Goal: Information Seeking & Learning: Learn about a topic

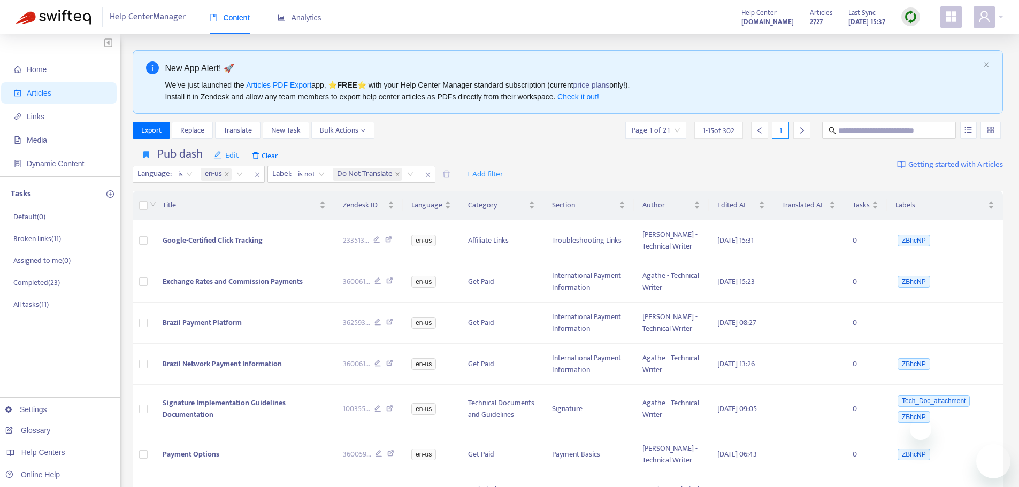
click at [913, 13] on img at bounding box center [910, 16] width 13 height 13
click at [912, 39] on link "Quick Sync" at bounding box center [932, 39] width 45 height 12
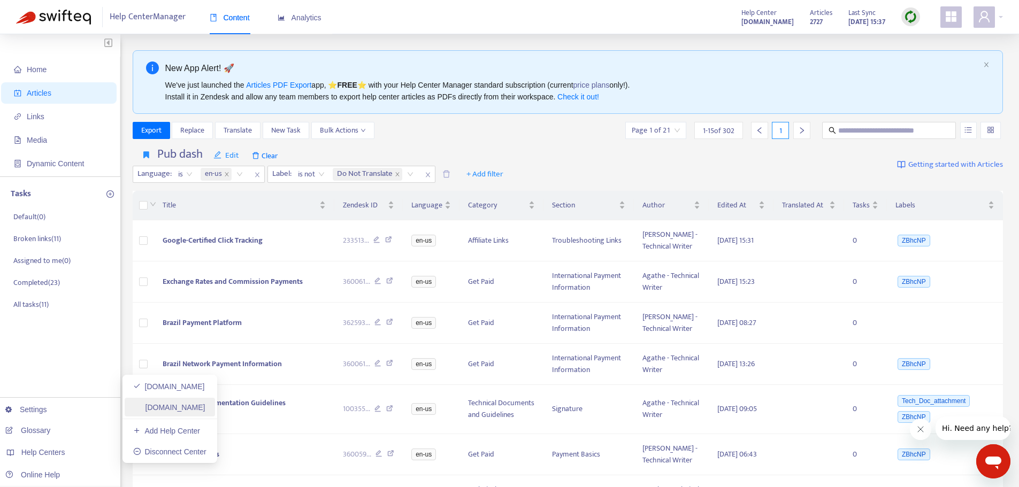
drag, startPoint x: 201, startPoint y: 408, endPoint x: 224, endPoint y: 404, distance: 23.3
click at [201, 408] on link "[DOMAIN_NAME]" at bounding box center [169, 407] width 72 height 9
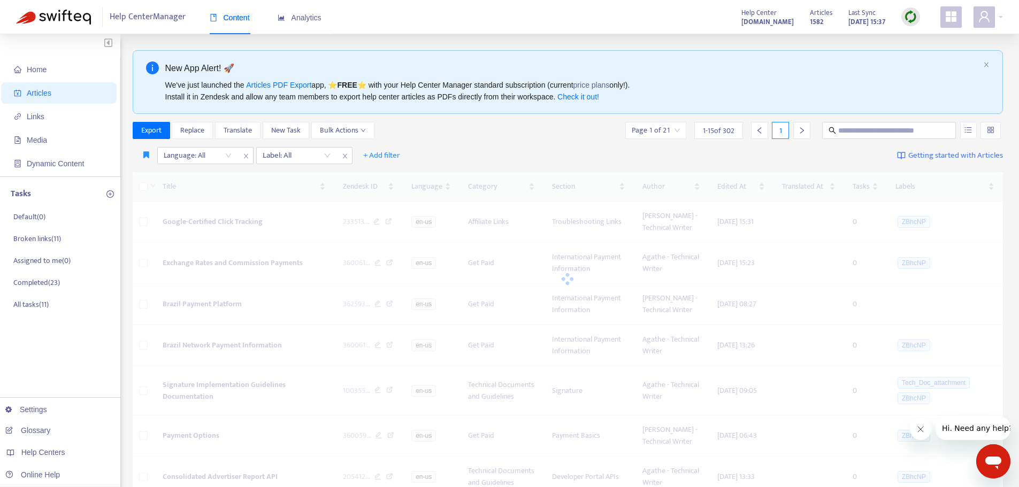
click at [912, 20] on img at bounding box center [910, 16] width 13 height 13
click at [922, 41] on link "Quick Sync" at bounding box center [932, 39] width 45 height 12
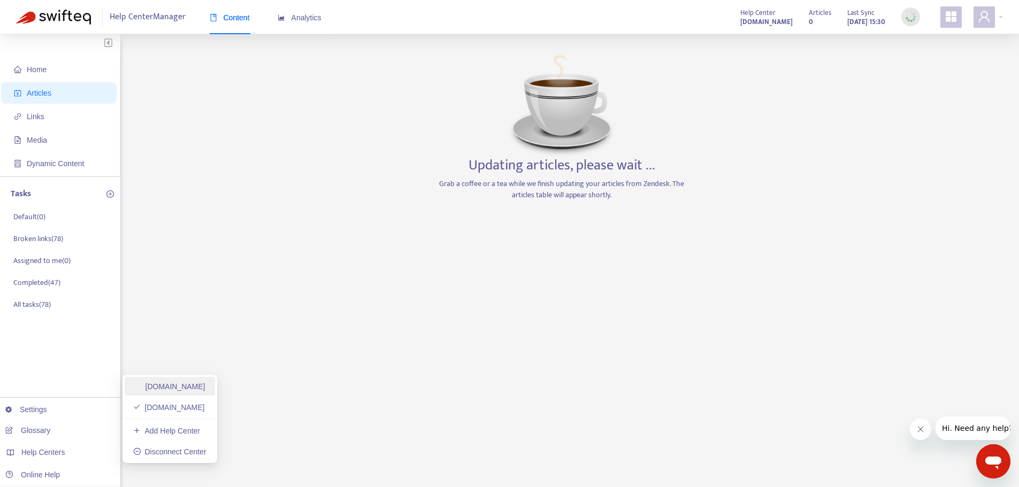
click at [170, 386] on link "[DOMAIN_NAME]" at bounding box center [169, 386] width 72 height 9
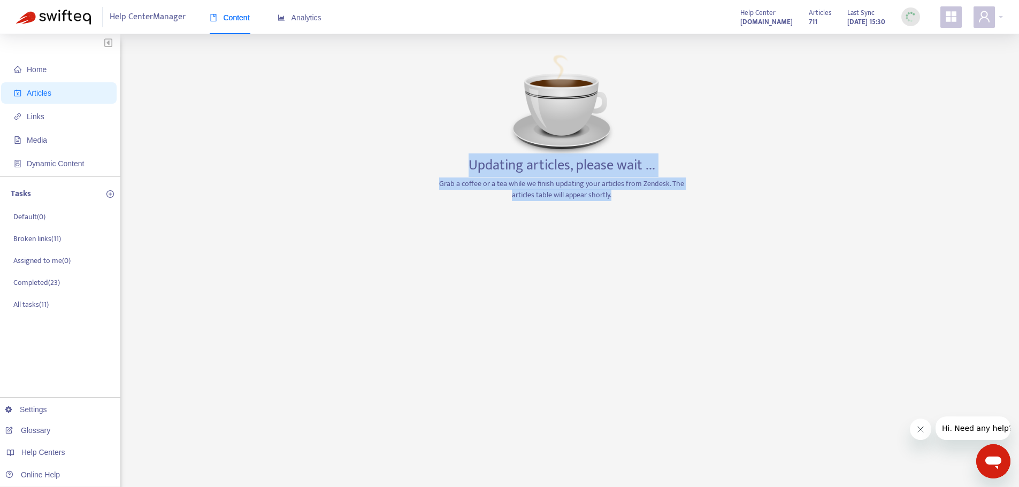
drag, startPoint x: 459, startPoint y: 155, endPoint x: 692, endPoint y: 204, distance: 237.9
click at [692, 204] on div "Home Articles Links Media Dynamic Content Tasks Default ( 0 ) Broken links ( 11…" at bounding box center [509, 363] width 987 height 626
click at [539, 165] on h3 "Updating articles, please wait ..." at bounding box center [562, 165] width 187 height 17
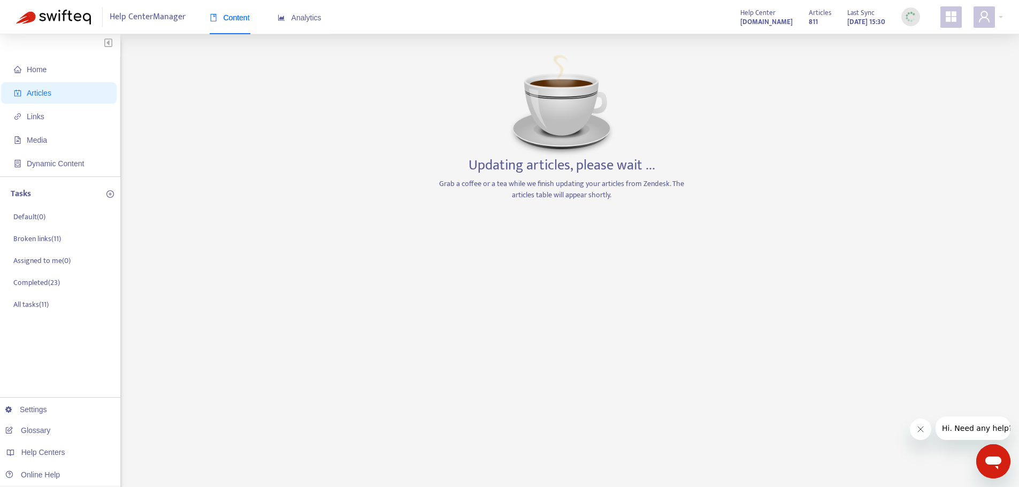
click at [270, 111] on div "Home Articles Links Media Dynamic Content Tasks Default ( 0 ) Broken links ( 11…" at bounding box center [509, 363] width 987 height 626
click at [162, 406] on link "[DOMAIN_NAME]" at bounding box center [169, 407] width 72 height 9
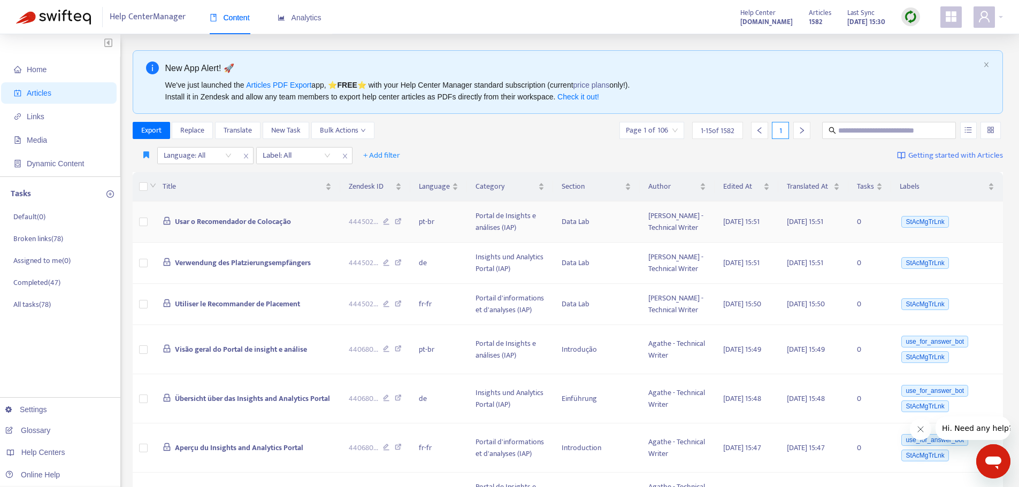
click at [223, 228] on span "Usar o Recomendador de Colocação" at bounding box center [233, 222] width 116 height 12
click at [144, 155] on icon "button" at bounding box center [146, 155] width 6 height 8
click at [147, 171] on span "Ad dash" at bounding box center [157, 177] width 26 height 12
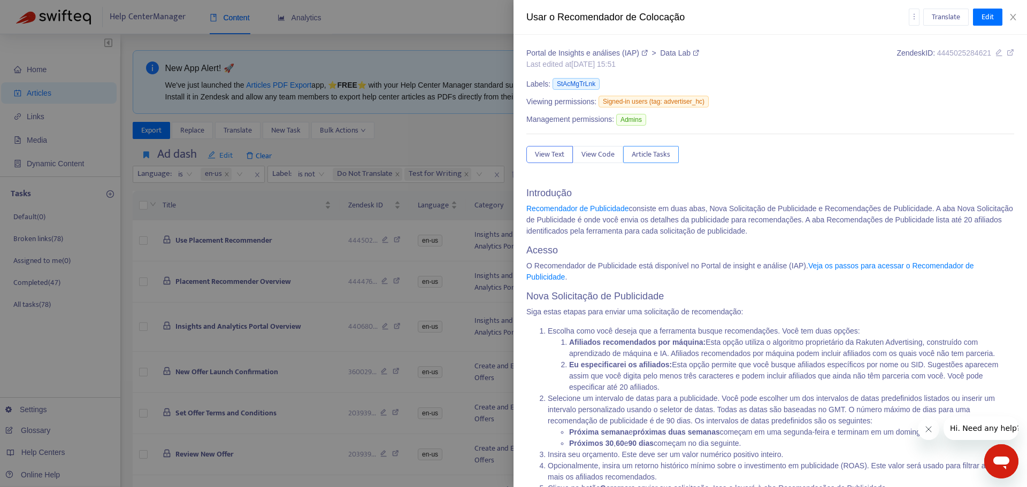
click at [650, 155] on span "Article Tasks" at bounding box center [651, 155] width 39 height 12
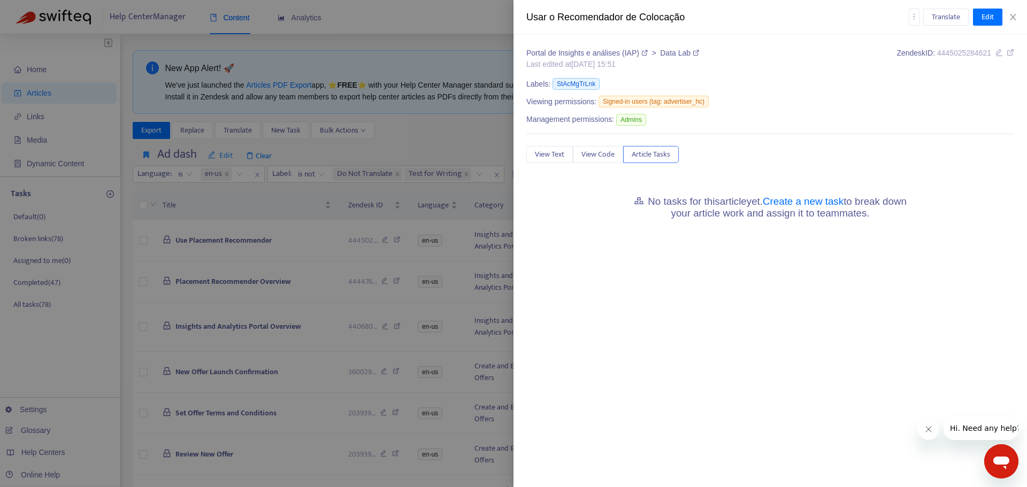
click at [390, 149] on div at bounding box center [513, 243] width 1027 height 487
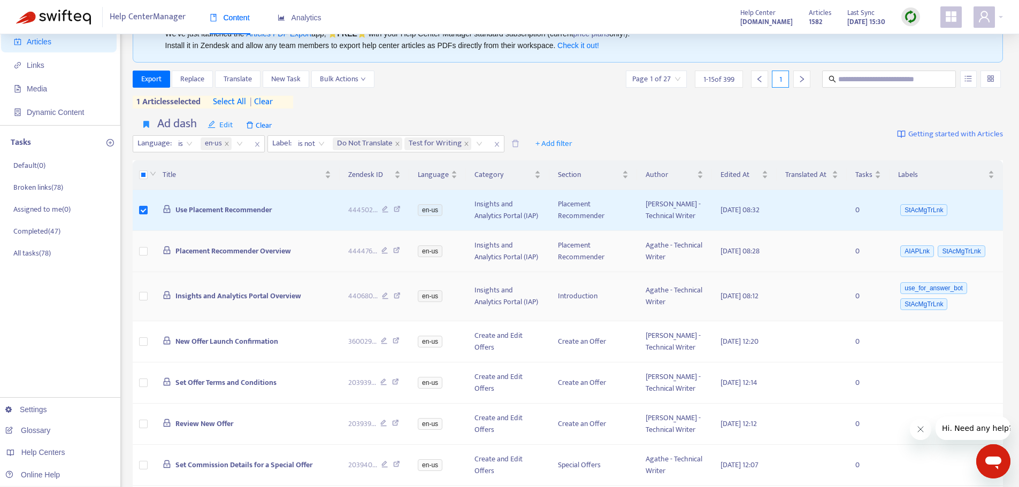
scroll to position [107, 0]
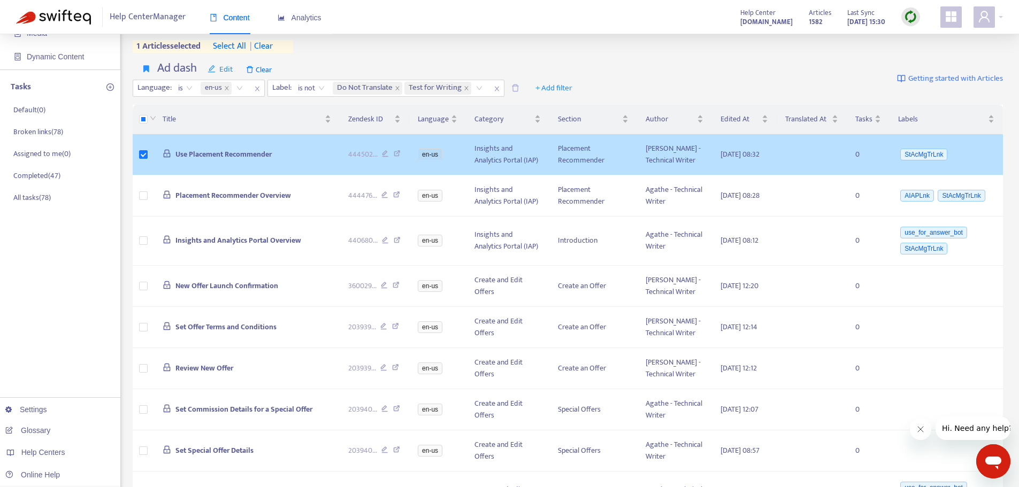
click at [239, 160] on span "Use Placement Recommender" at bounding box center [223, 154] width 96 height 12
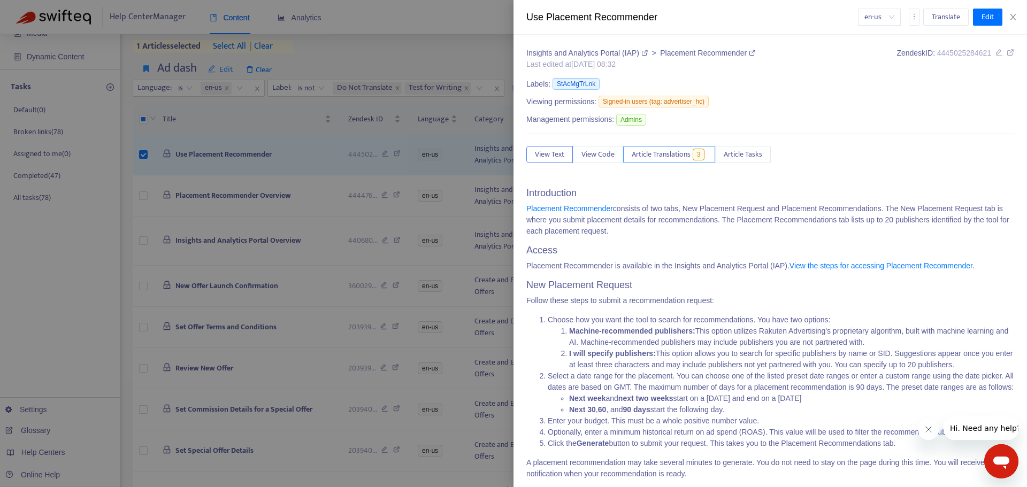
click at [684, 156] on span "Article Translations" at bounding box center [661, 155] width 59 height 12
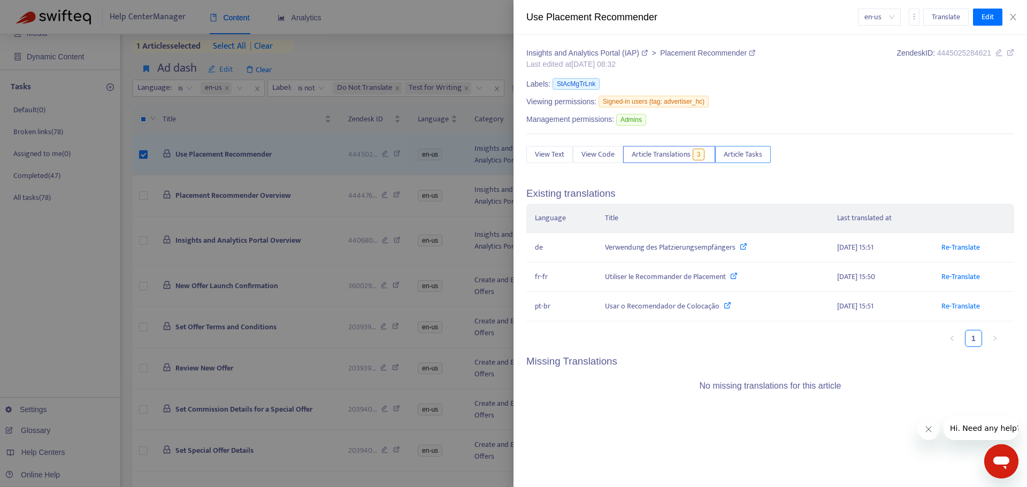
click at [743, 156] on span "Article Tasks" at bounding box center [743, 155] width 39 height 12
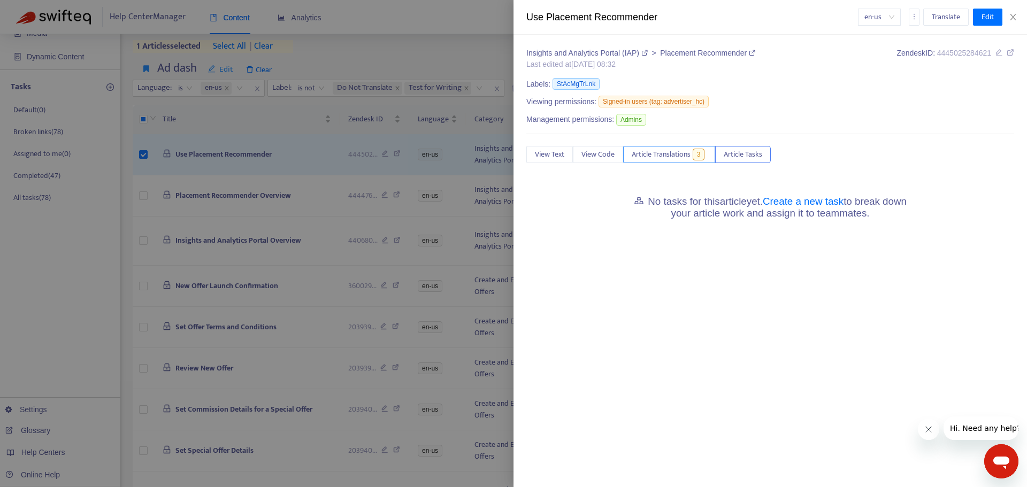
click at [672, 162] on button "Article Translations 3" at bounding box center [669, 154] width 92 height 17
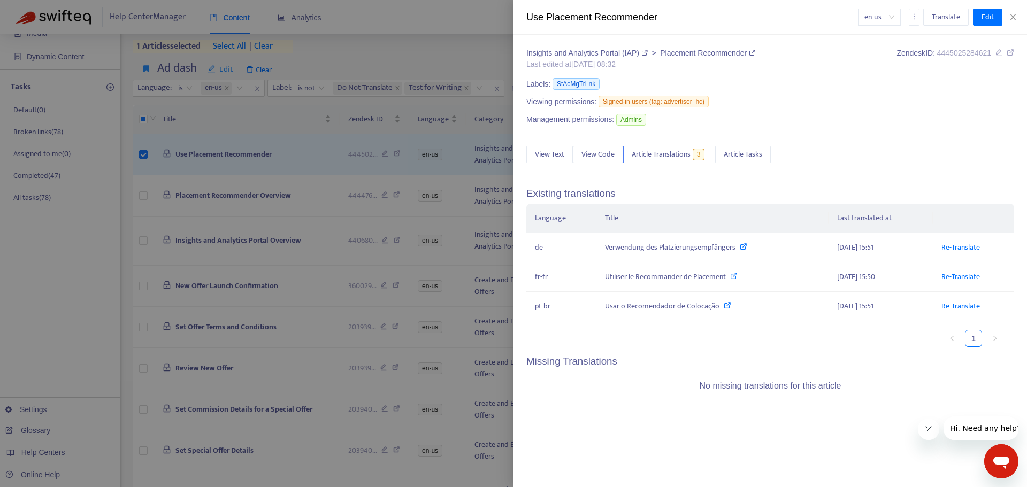
click at [189, 173] on div at bounding box center [513, 243] width 1027 height 487
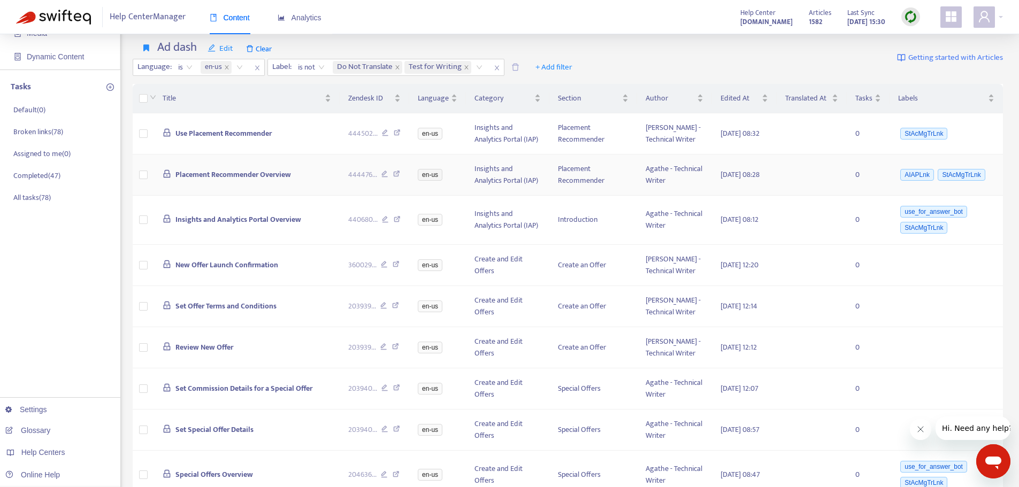
click at [214, 181] on span "Placement Recommender Overview" at bounding box center [233, 174] width 116 height 12
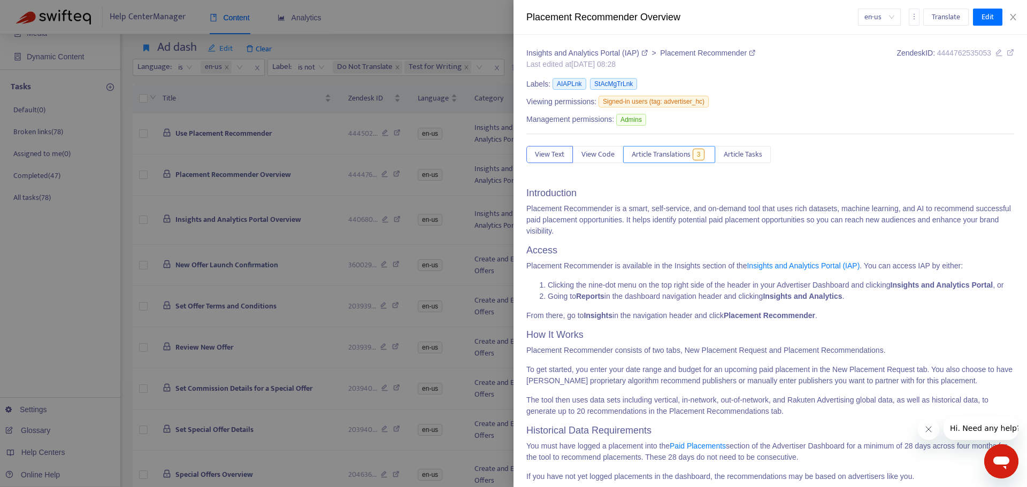
click at [662, 152] on span "Article Translations" at bounding box center [661, 155] width 59 height 12
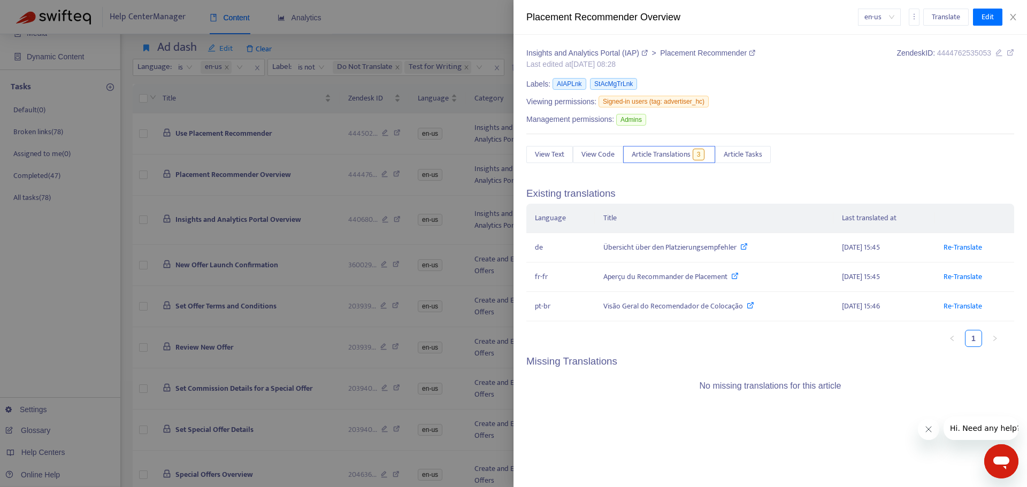
click at [119, 318] on div at bounding box center [513, 243] width 1027 height 487
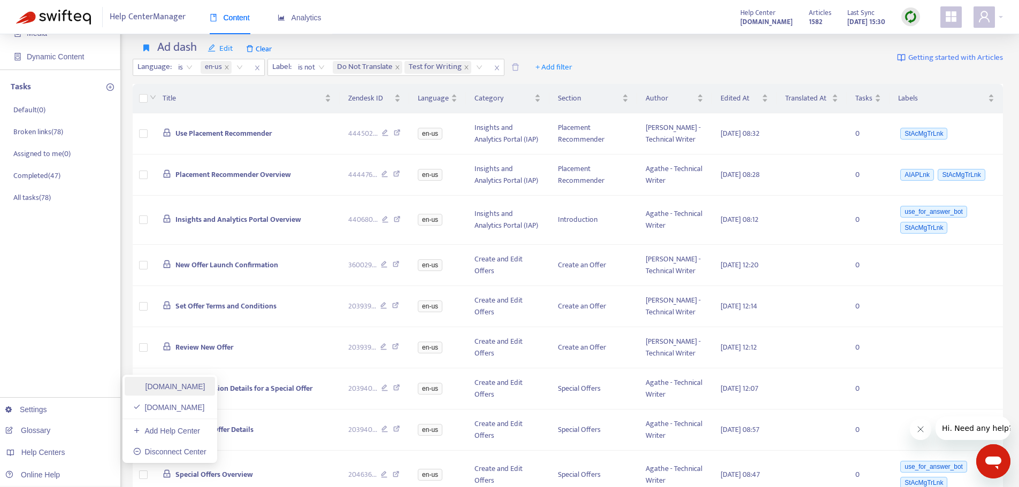
click at [182, 387] on link "[DOMAIN_NAME]" at bounding box center [169, 386] width 72 height 9
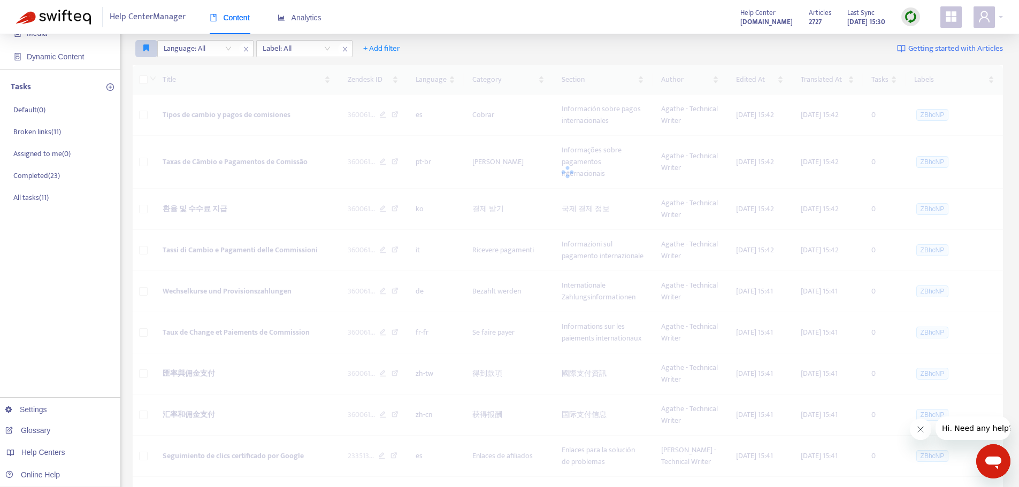
click at [143, 45] on icon "button" at bounding box center [146, 48] width 6 height 8
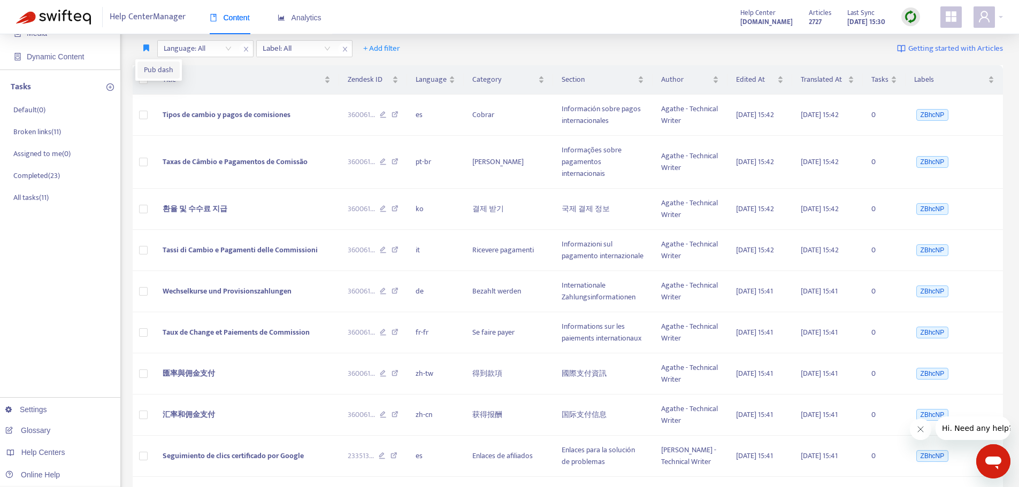
click at [149, 67] on span "Pub dash" at bounding box center [158, 70] width 29 height 12
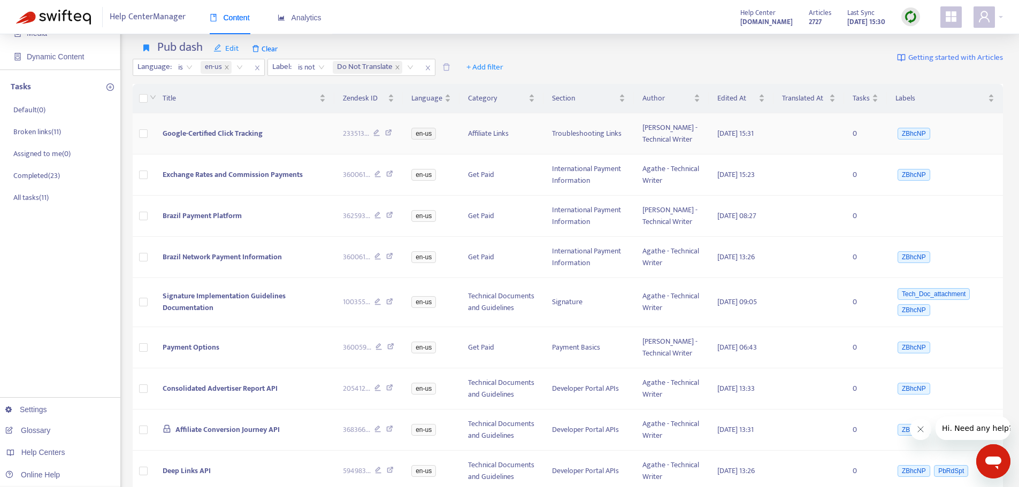
click at [224, 139] on span "Google-Certified Click Tracking" at bounding box center [213, 133] width 100 height 12
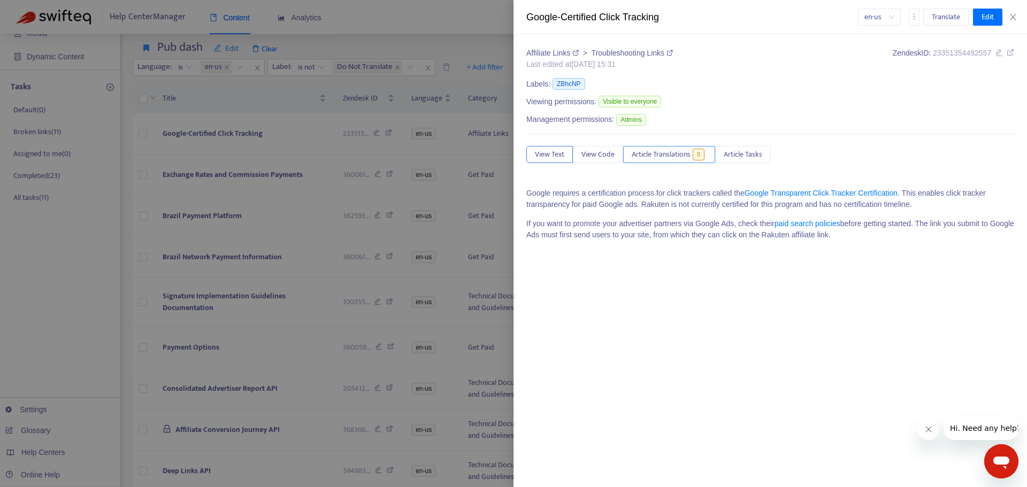
click at [672, 157] on span "Article Translations" at bounding box center [661, 155] width 59 height 12
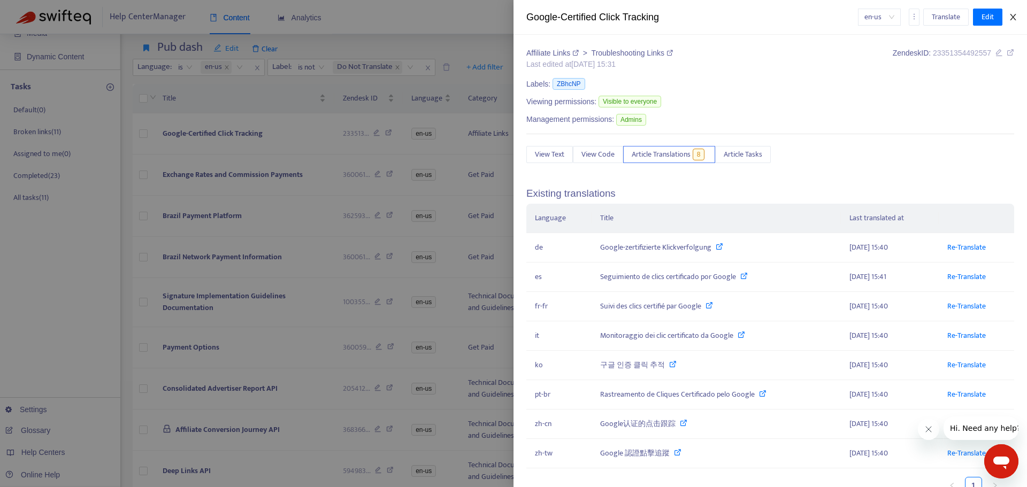
click at [1018, 14] on button "Close" at bounding box center [1012, 17] width 15 height 10
